Goal: Task Accomplishment & Management: Manage account settings

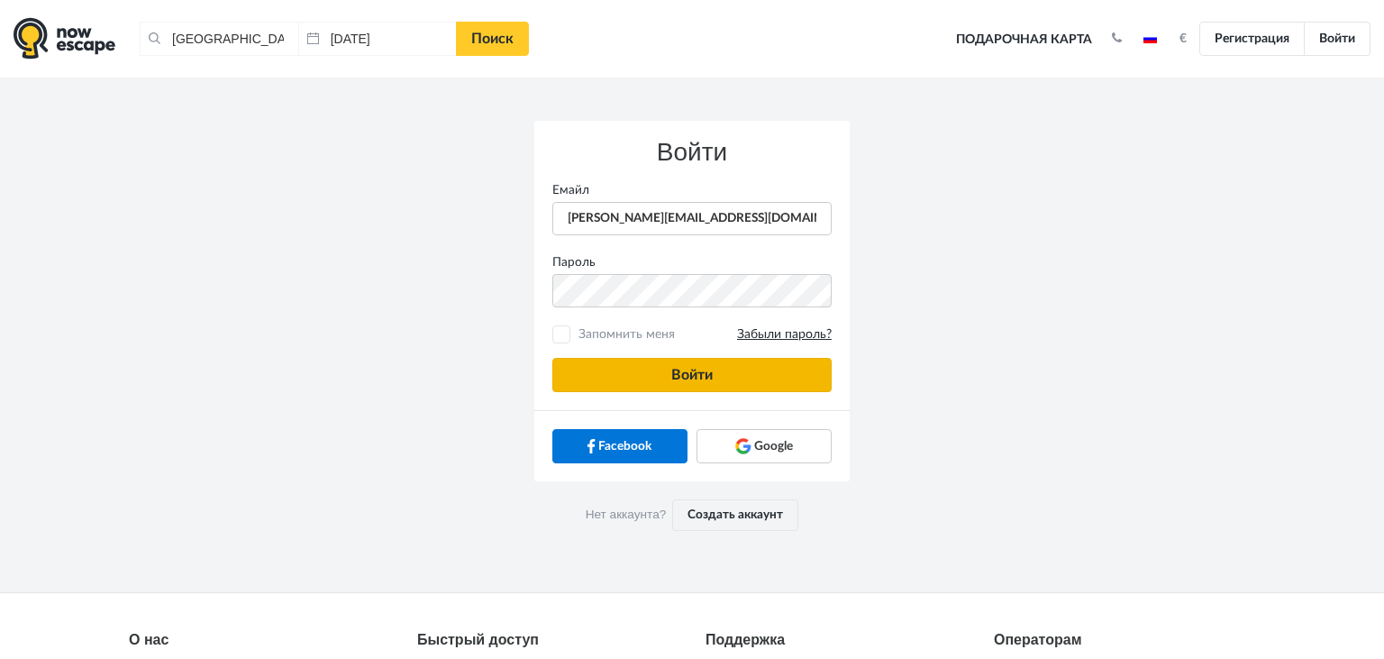
type input "[PERSON_NAME][EMAIL_ADDRESS][DOMAIN_NAME]"
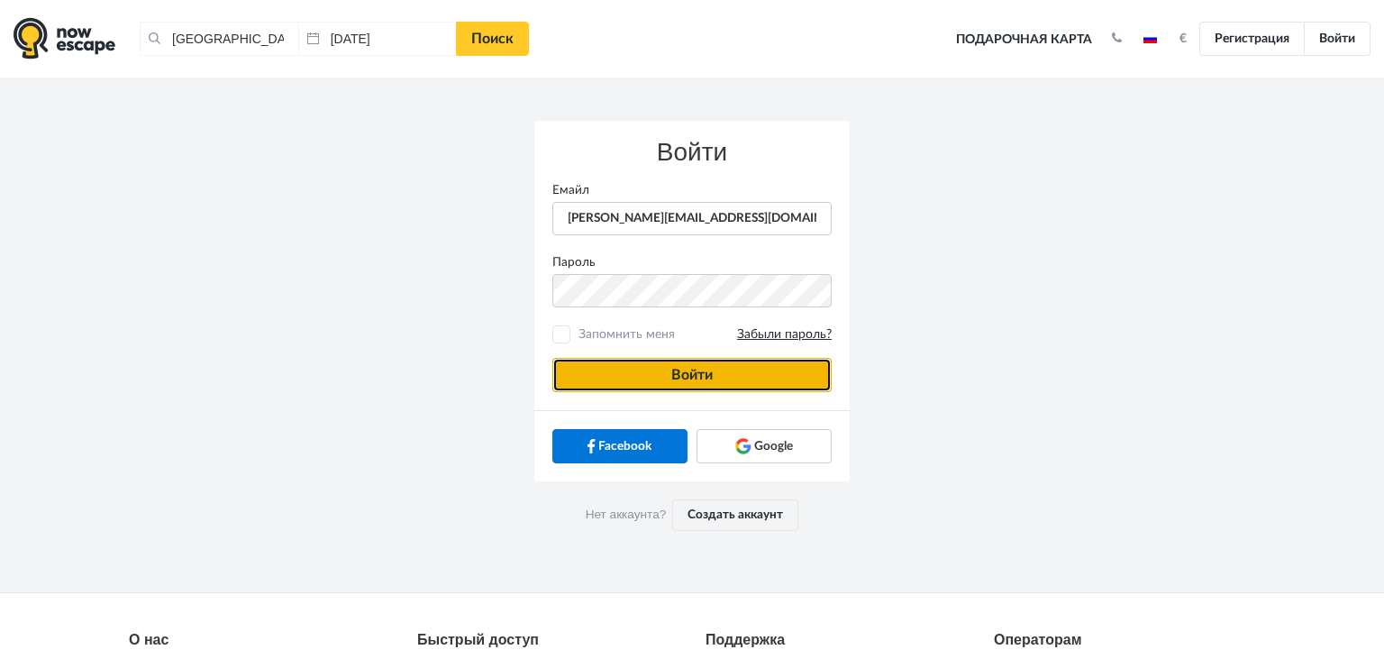
click at [634, 366] on button "Войти" at bounding box center [691, 375] width 279 height 34
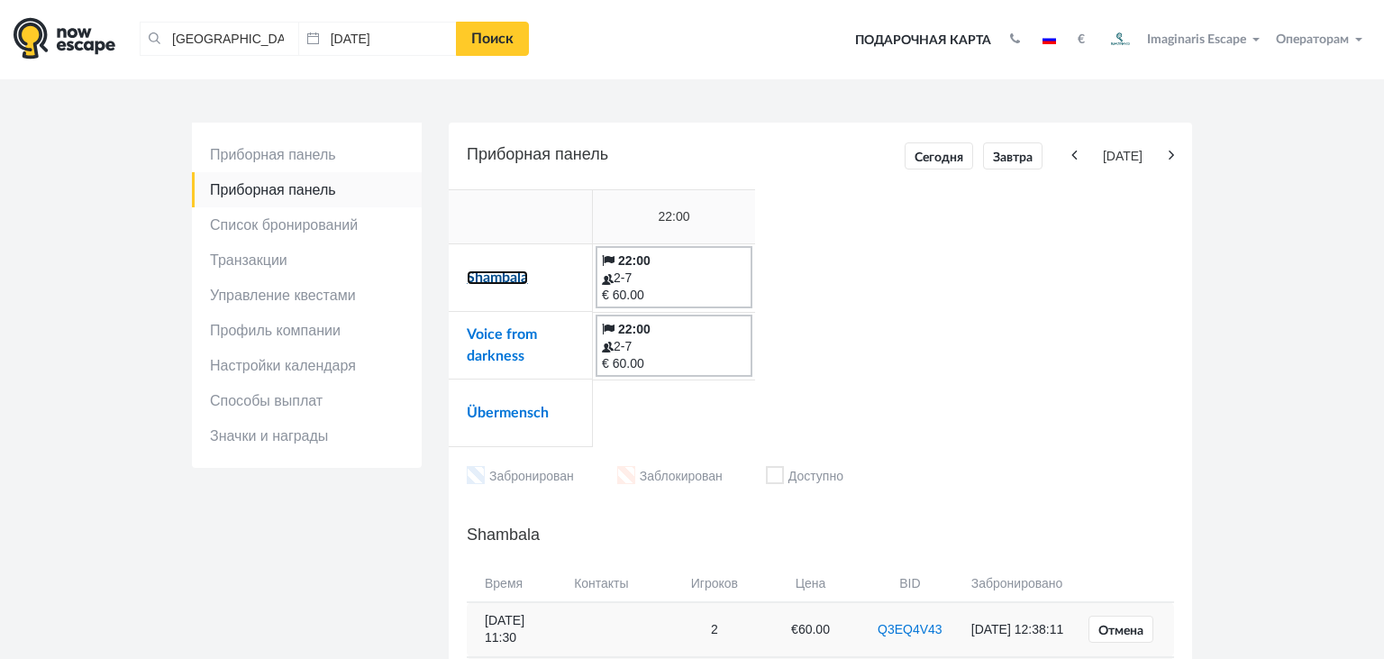
click at [488, 280] on link "Shambala" at bounding box center [497, 277] width 61 height 14
click at [481, 350] on link "Voice from darkness" at bounding box center [502, 345] width 70 height 36
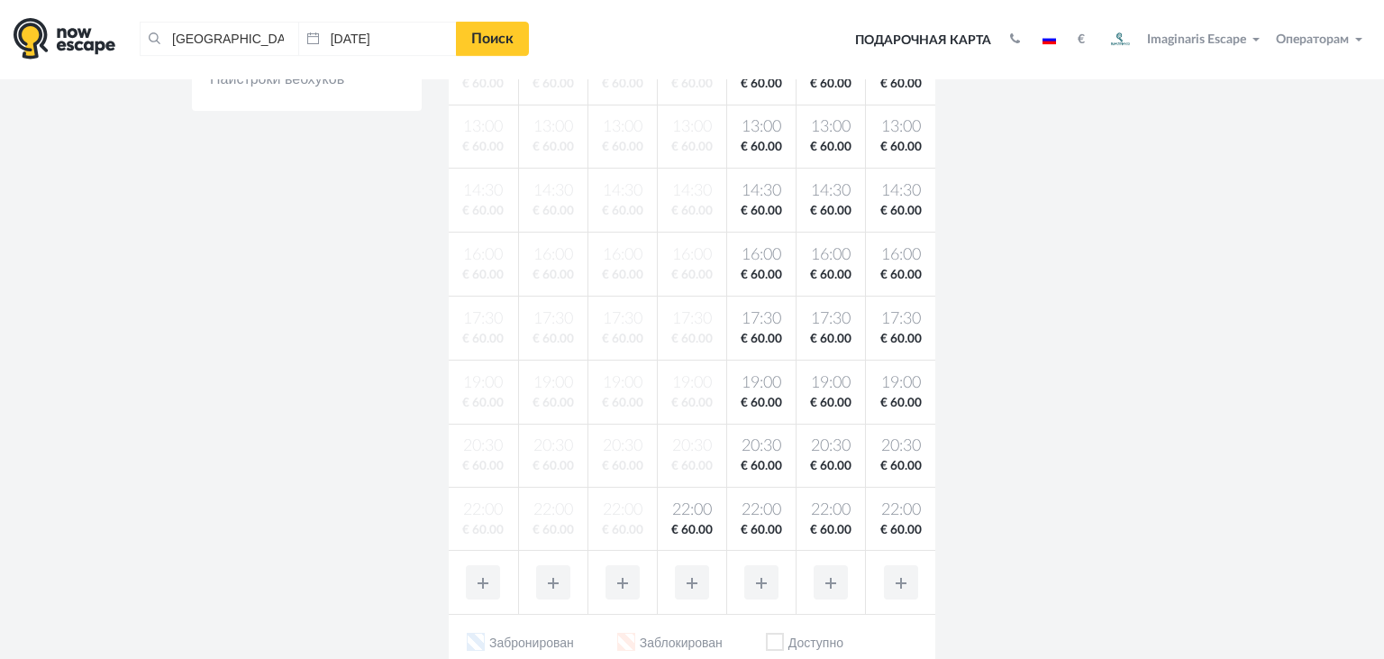
scroll to position [501, 0]
click at [661, 517] on td "22:00 € 60.00" at bounding box center [691, 518] width 69 height 63
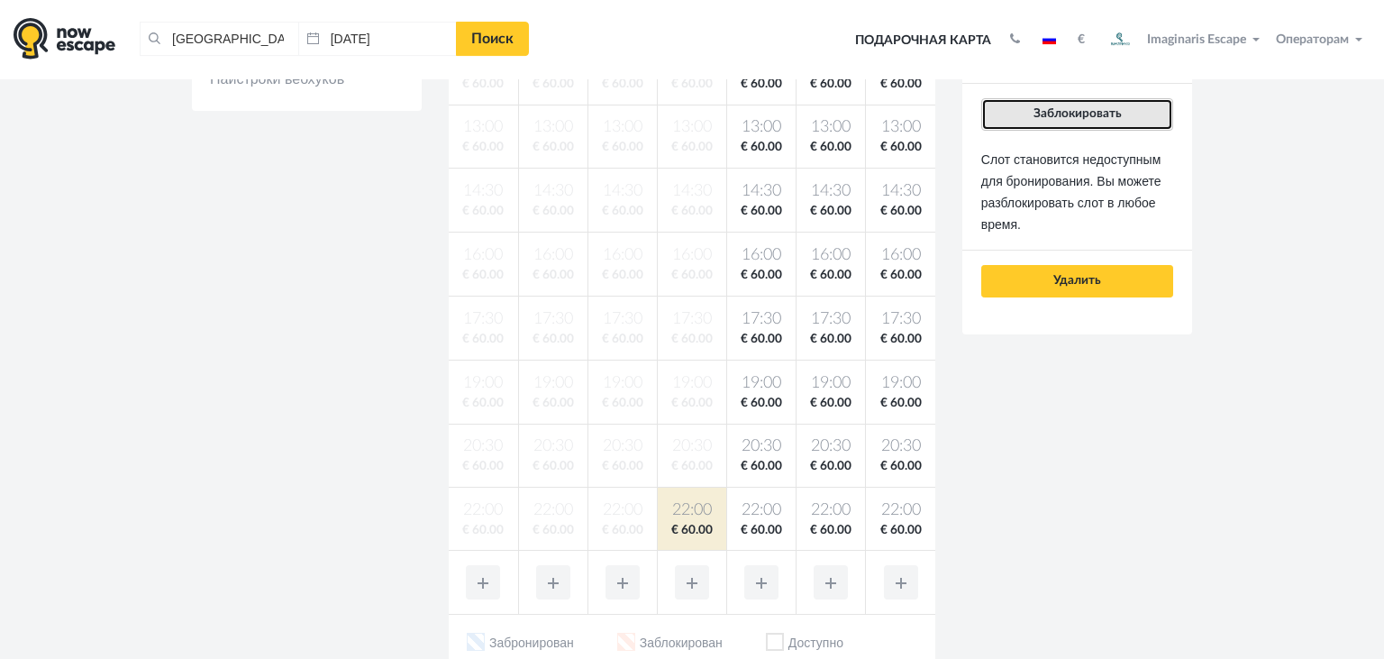
click at [1024, 114] on button "Заблокировать" at bounding box center [1077, 114] width 192 height 32
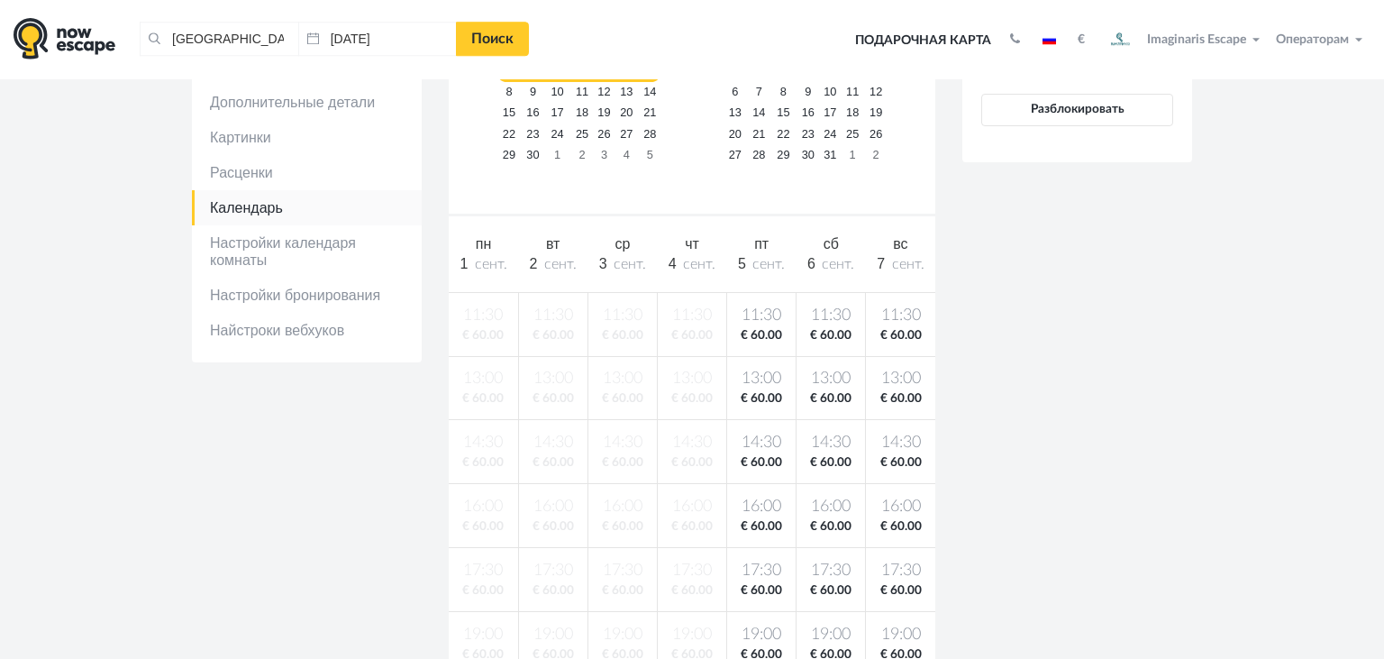
scroll to position [247, 0]
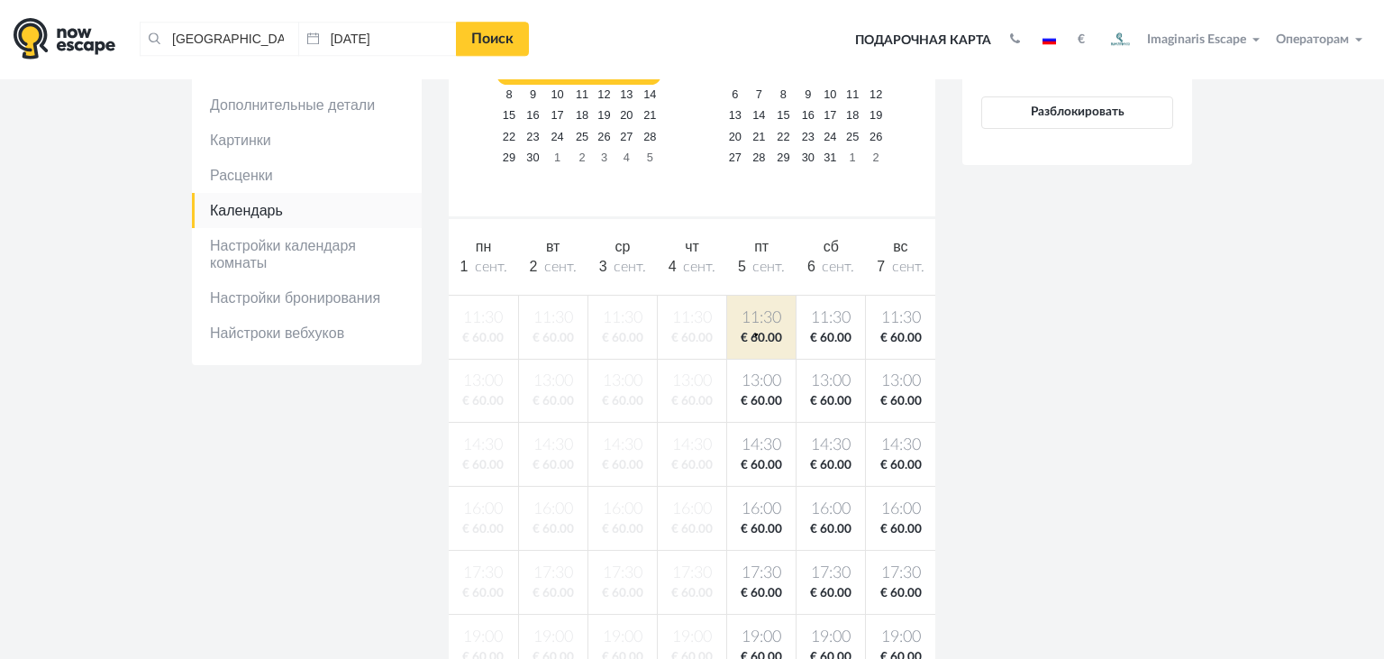
click at [755, 332] on span "€ 60.00" at bounding box center [761, 338] width 61 height 17
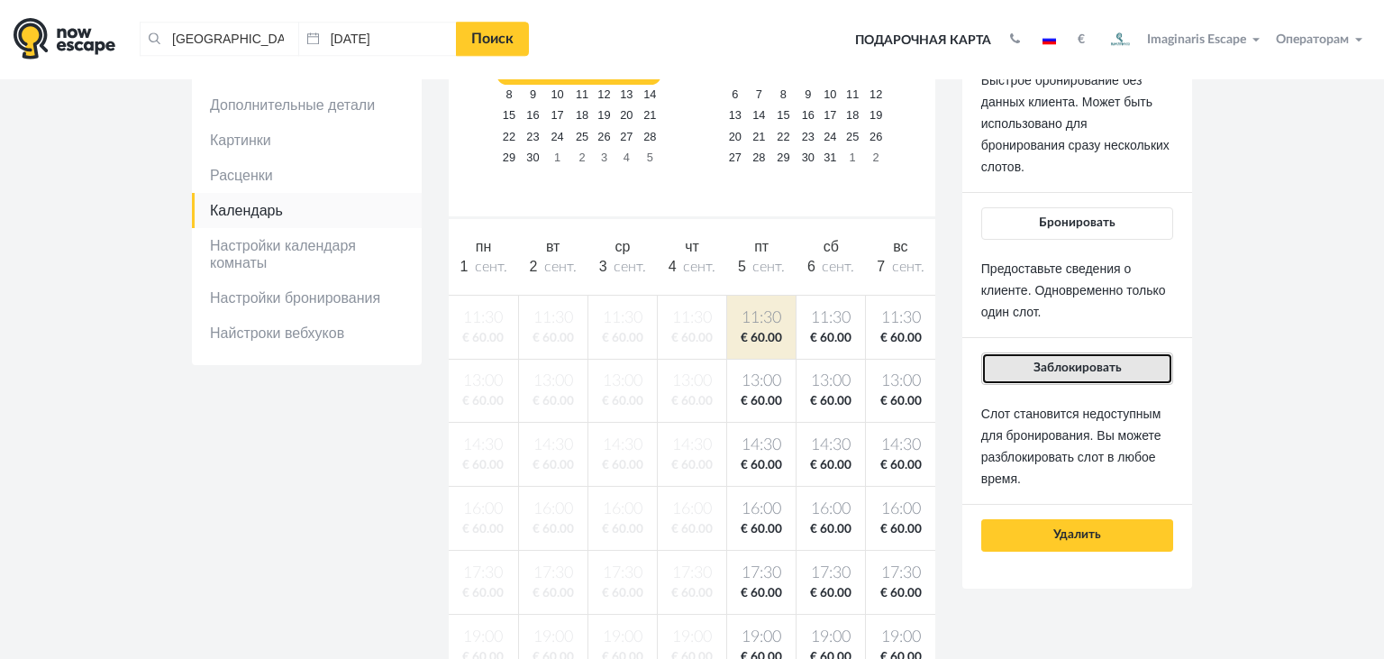
click at [1030, 374] on button "Заблокировать" at bounding box center [1077, 368] width 192 height 32
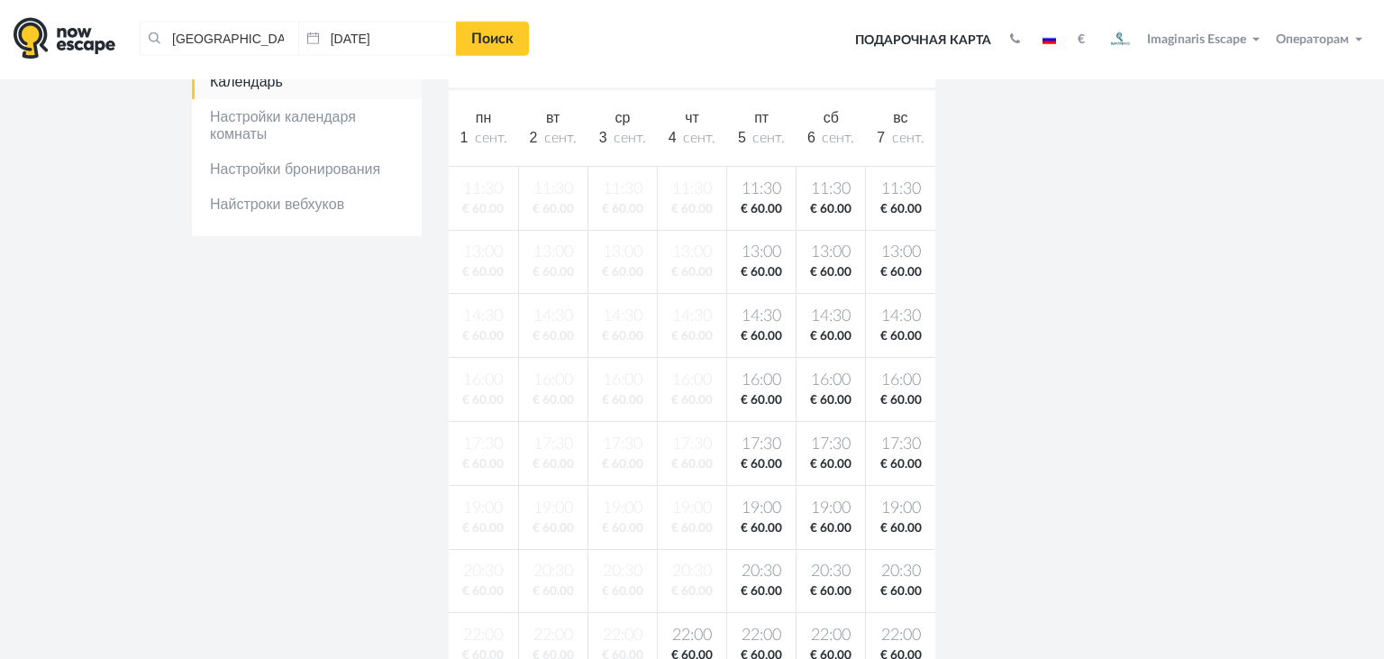
scroll to position [395, 0]
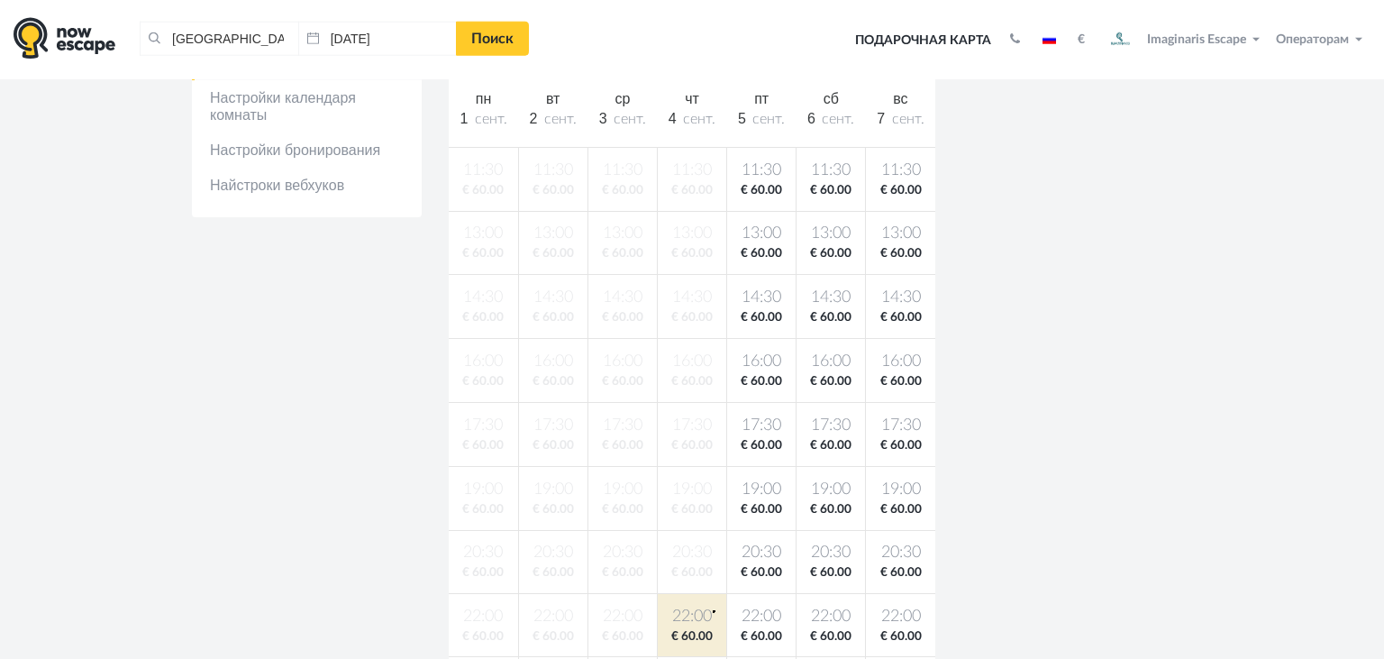
click at [713, 609] on span "22:00" at bounding box center [691, 616] width 61 height 23
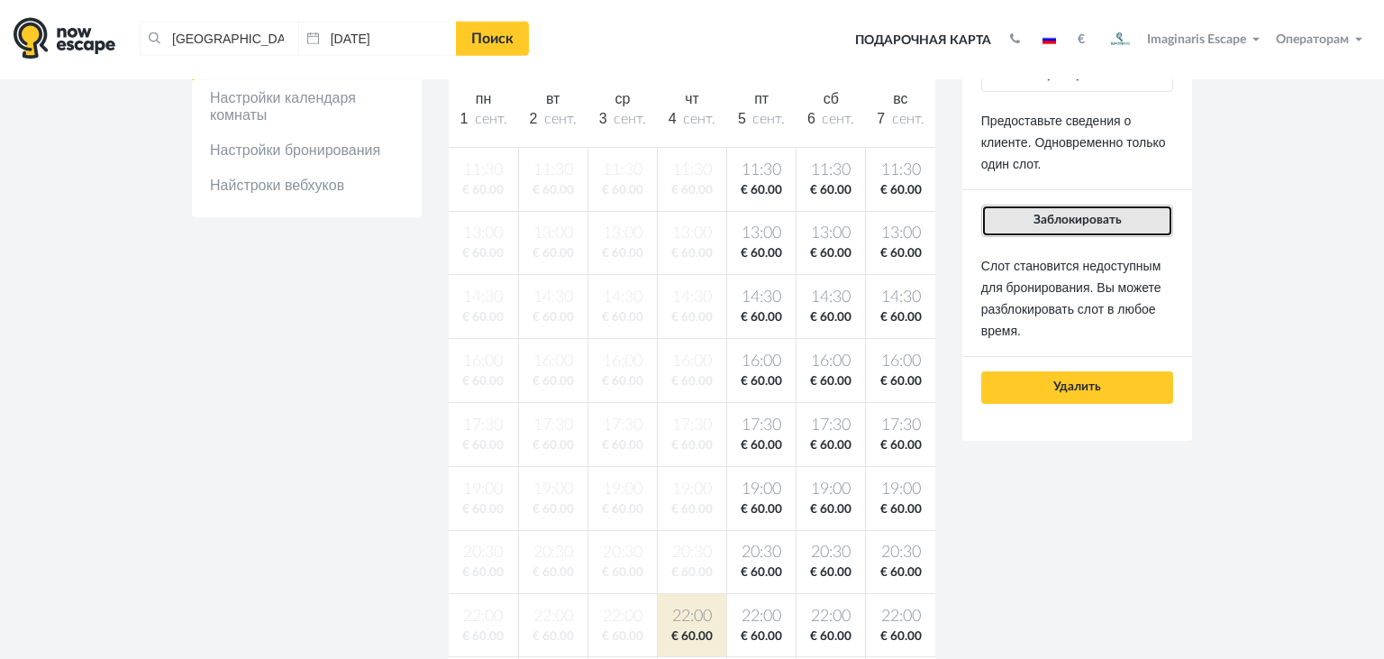
click at [1075, 230] on button "Заблокировать" at bounding box center [1077, 221] width 192 height 32
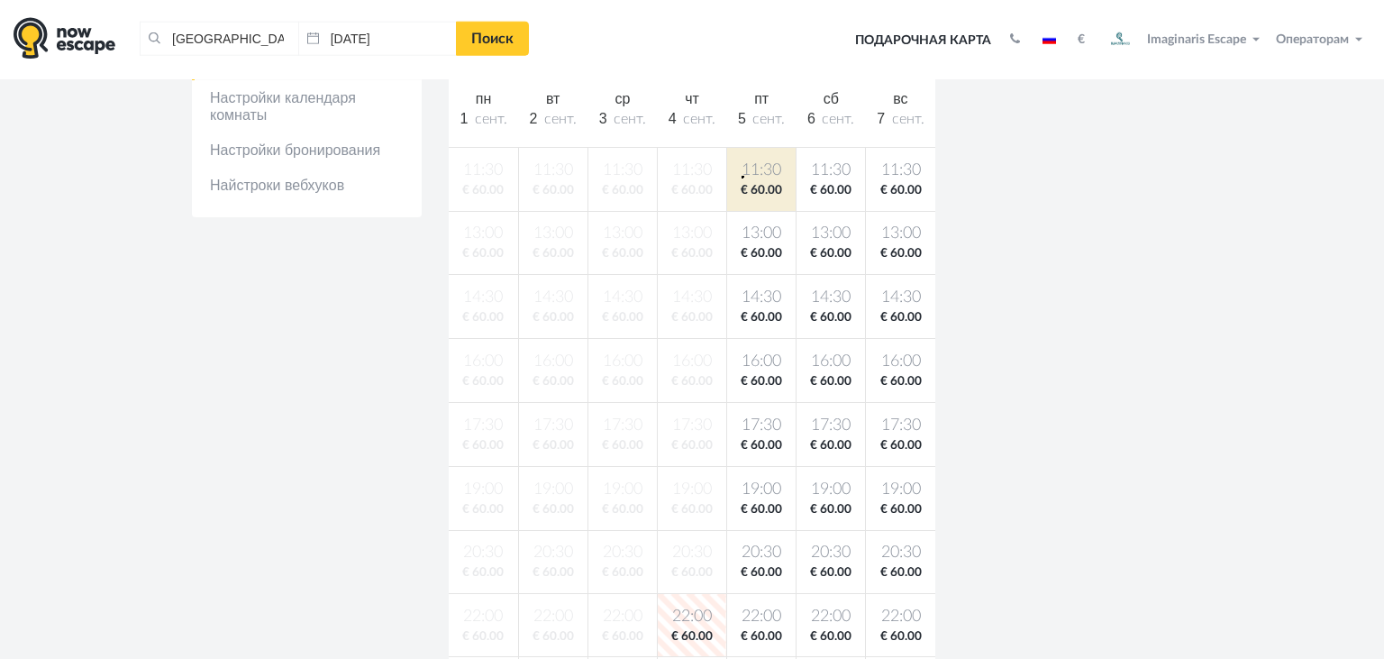
click at [741, 176] on body "Таллин, Эстония Очистить все Таллин, Эстония 04.09.2025 Поиск Toggle navigation…" at bounding box center [692, 507] width 1384 height 1805
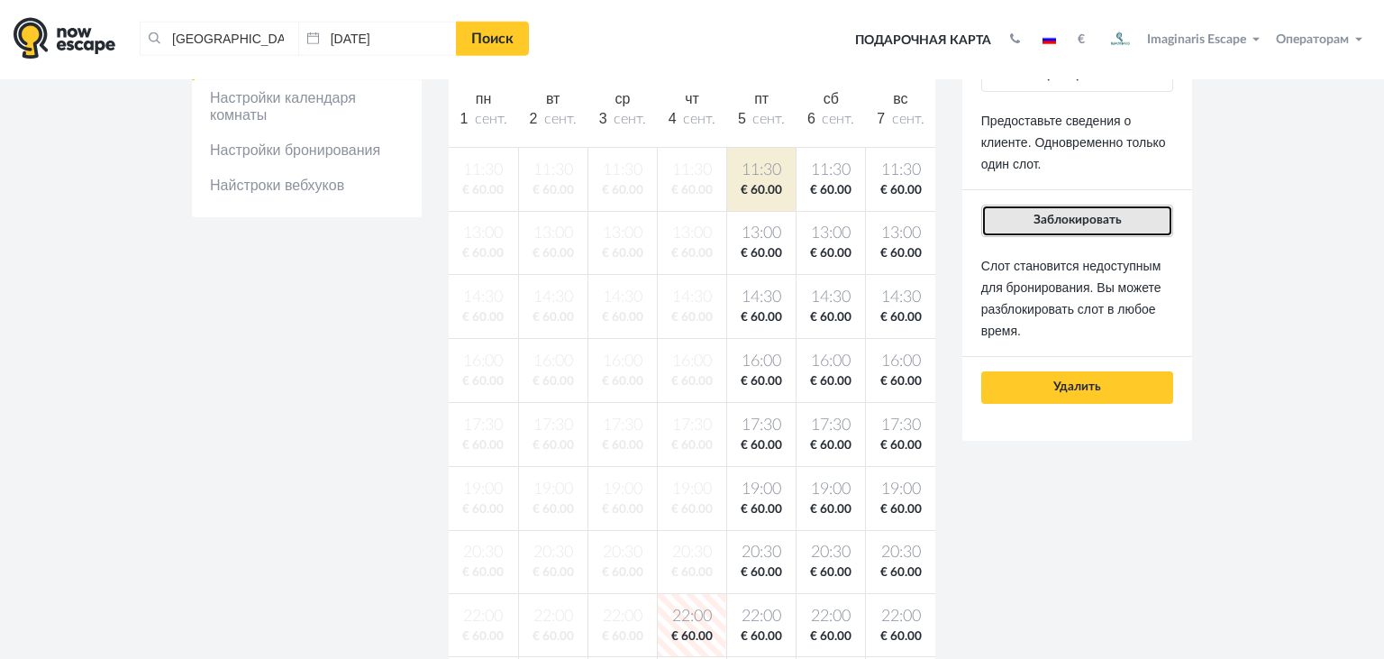
click at [1043, 223] on span "Заблокировать" at bounding box center [1077, 220] width 88 height 13
